Goal: Task Accomplishment & Management: Manage account settings

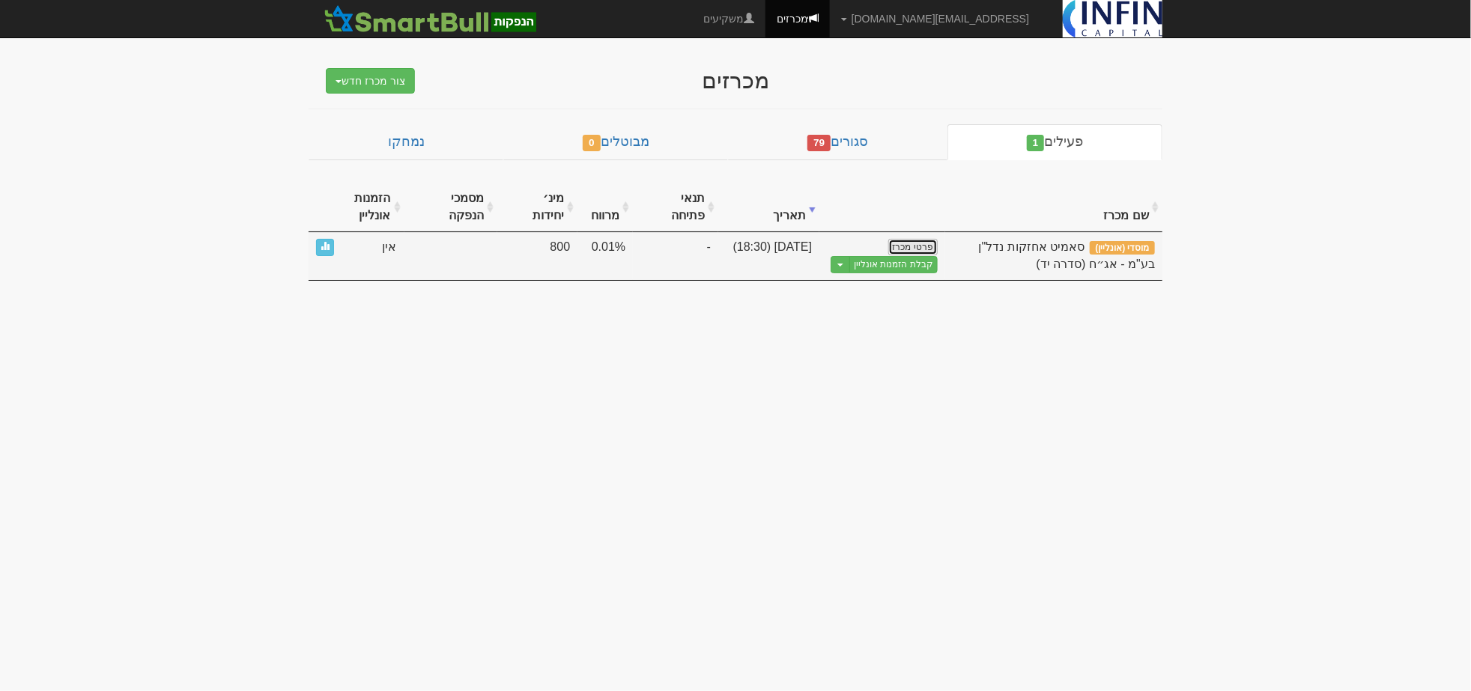
click at [923, 251] on link "פרטי מכרז" at bounding box center [912, 247] width 49 height 16
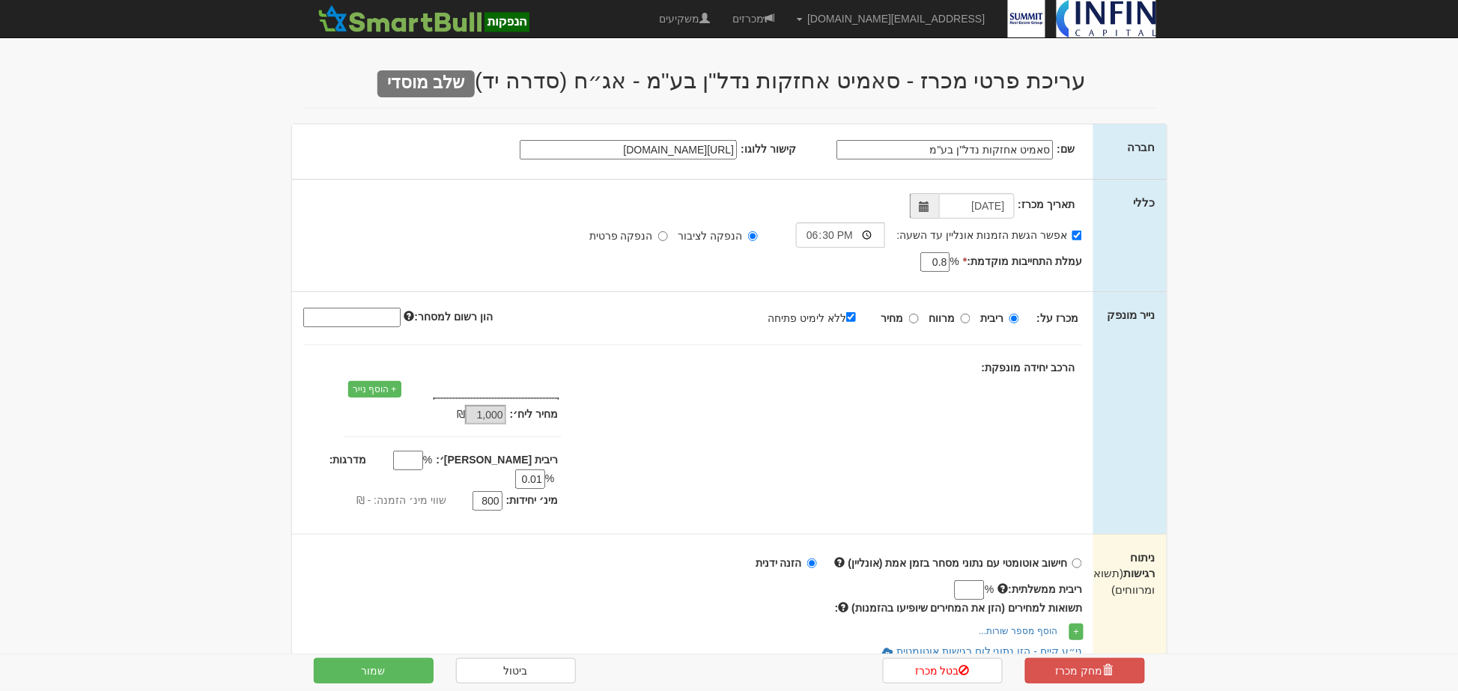
type input "[DATE]"
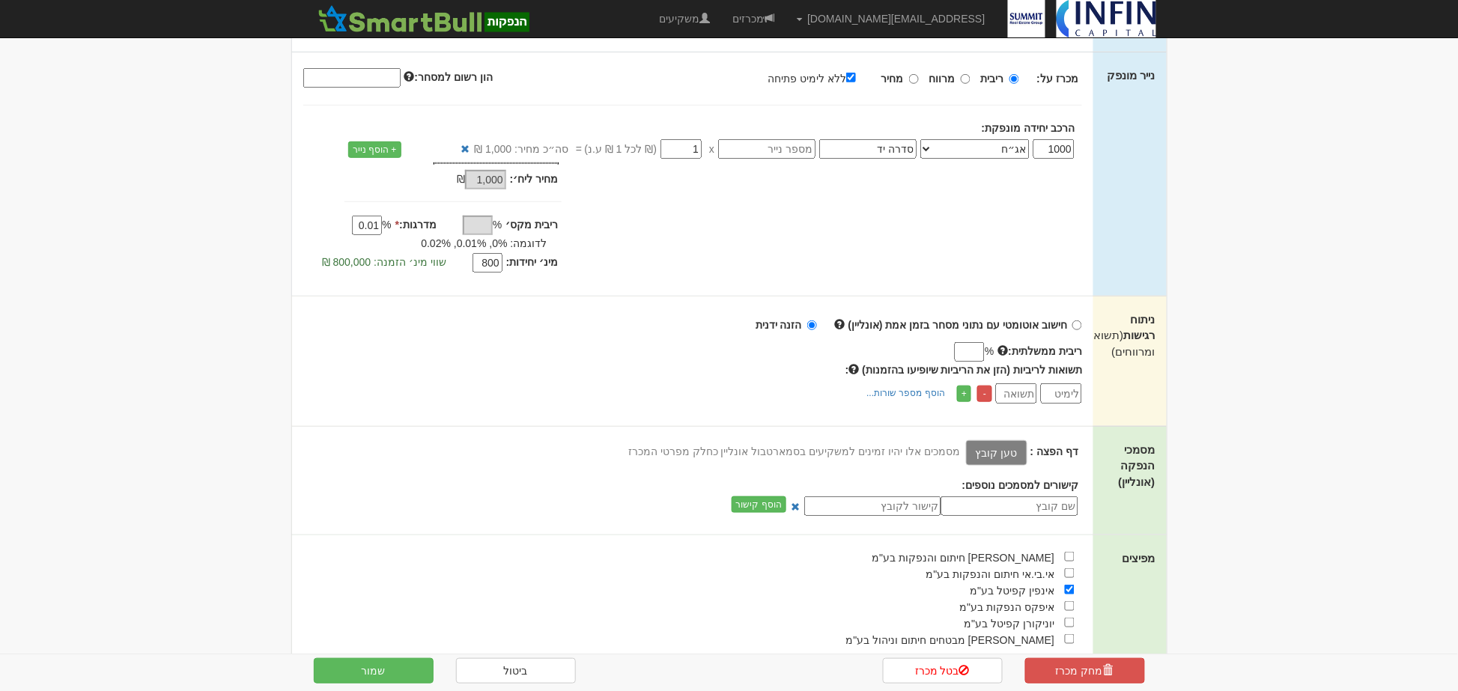
scroll to position [279, 0]
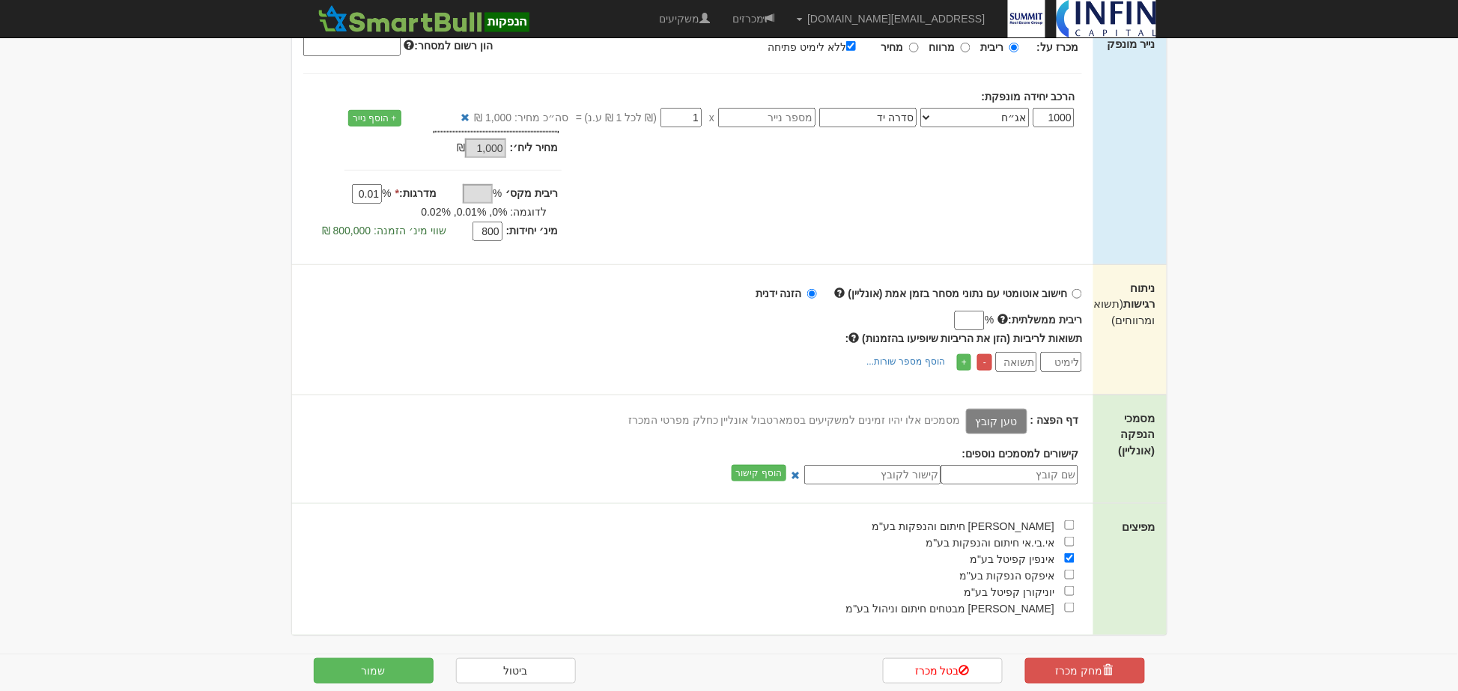
click at [1012, 422] on label "טען קובץ" at bounding box center [996, 421] width 61 height 25
click at [963, 422] on input "טען קובץ" at bounding box center [963, 421] width 0 height 16
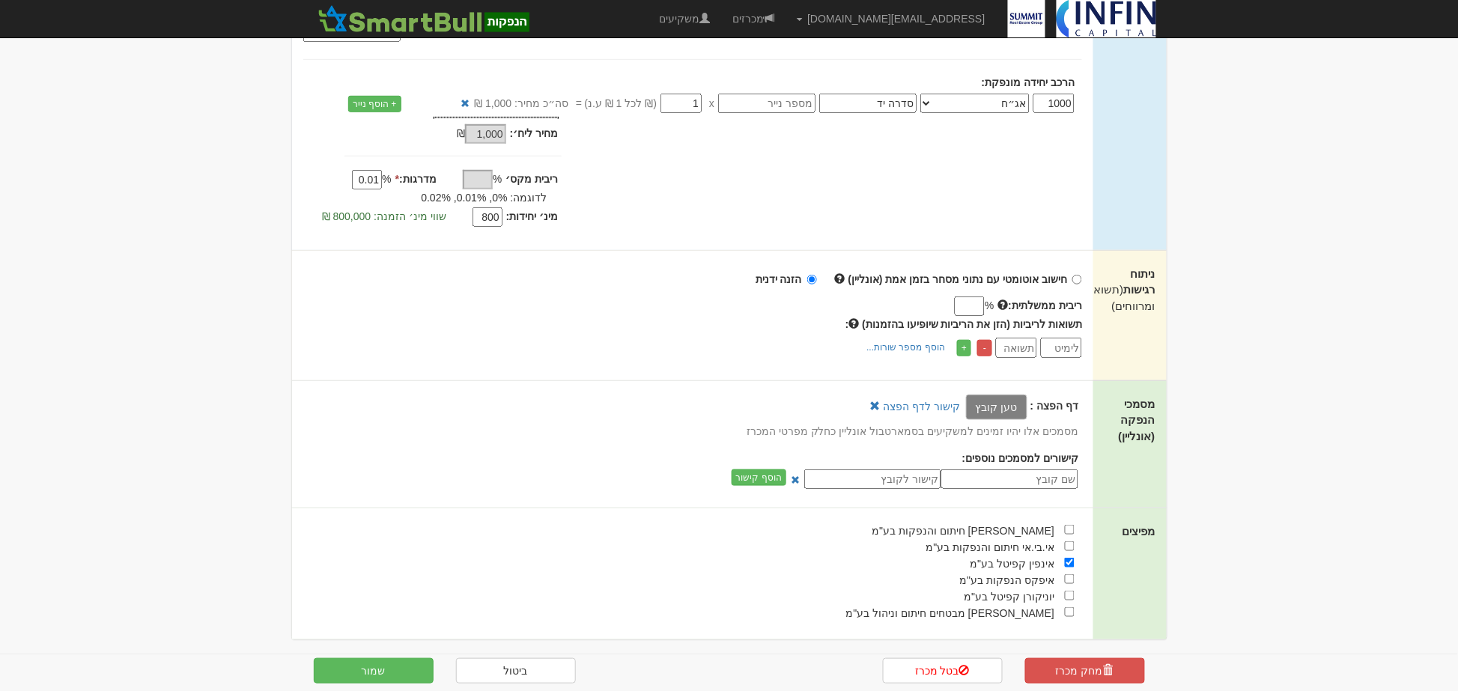
scroll to position [297, 0]
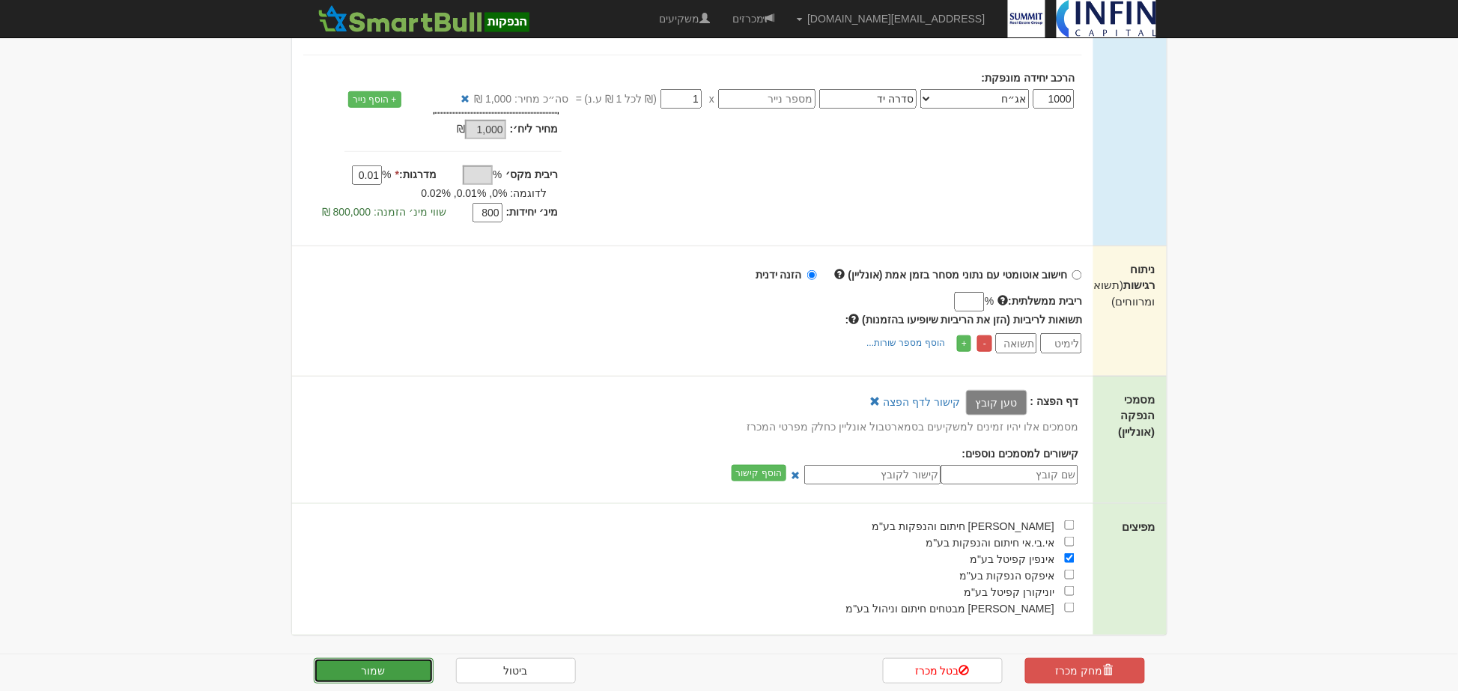
click at [398, 664] on button "שמור" at bounding box center [374, 670] width 120 height 25
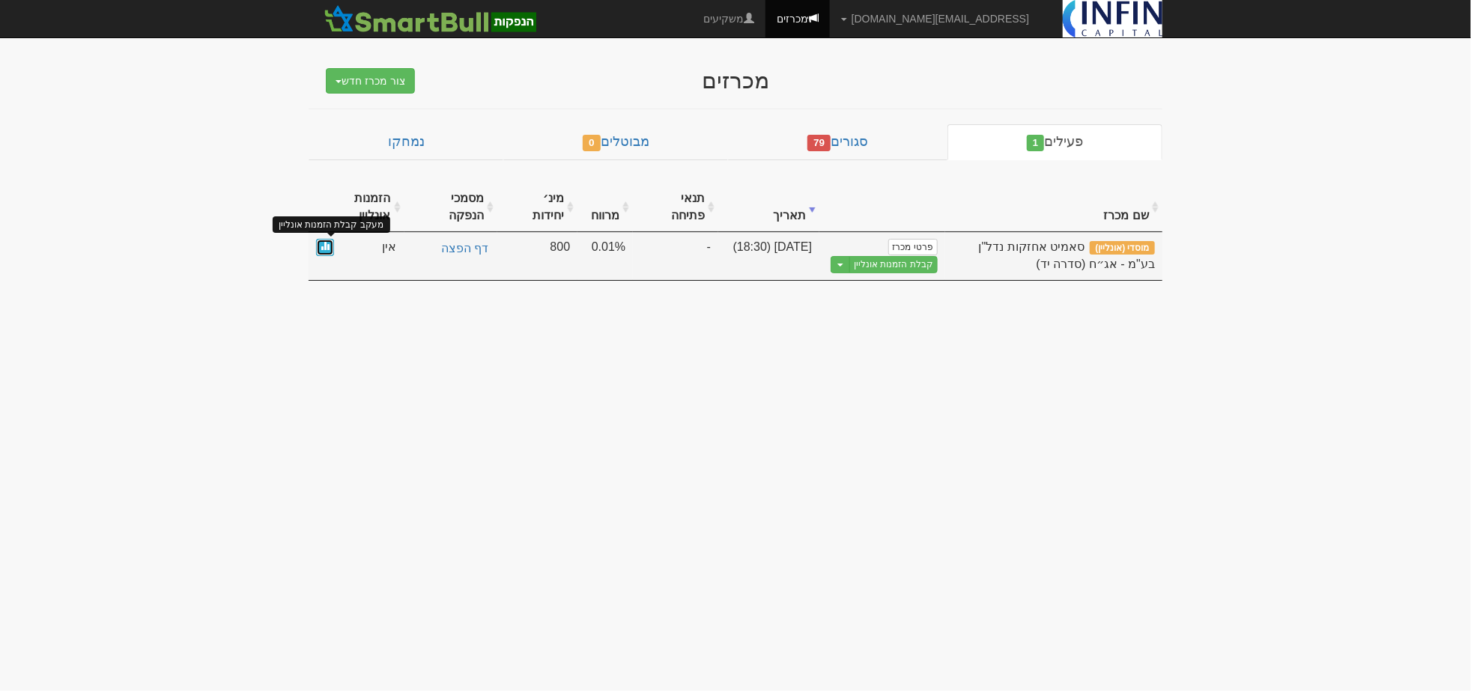
click at [320, 252] on link at bounding box center [325, 247] width 18 height 17
click at [905, 267] on link "קבלת הזמנות אונליין" at bounding box center [893, 264] width 88 height 17
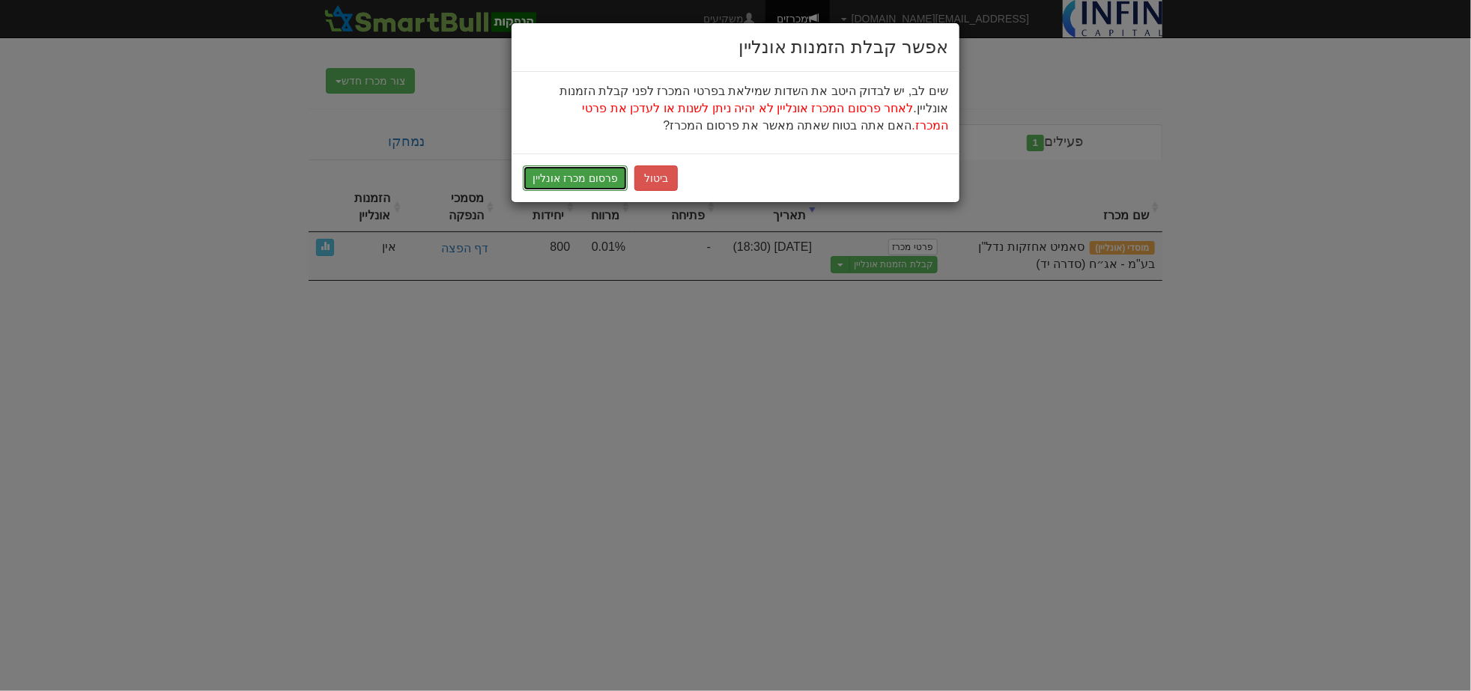
click at [555, 174] on button "פרסום מכרז אונליין" at bounding box center [575, 177] width 105 height 25
